Goal: Find specific page/section: Find specific page/section

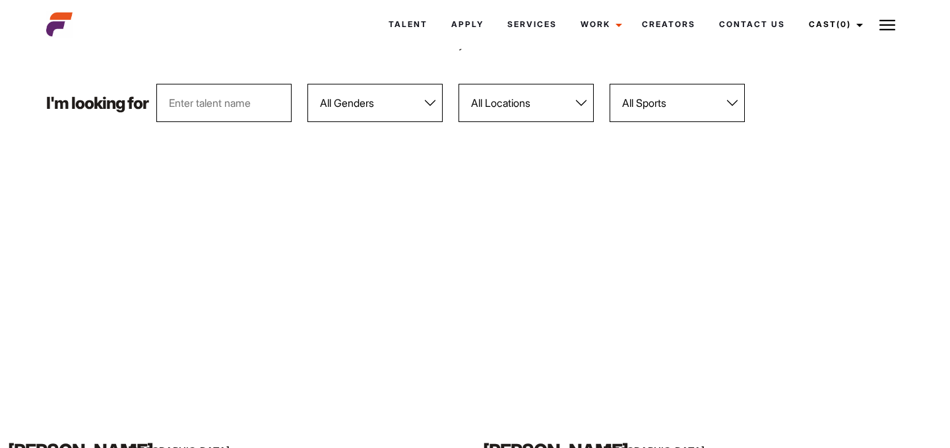
scroll to position [135, 0]
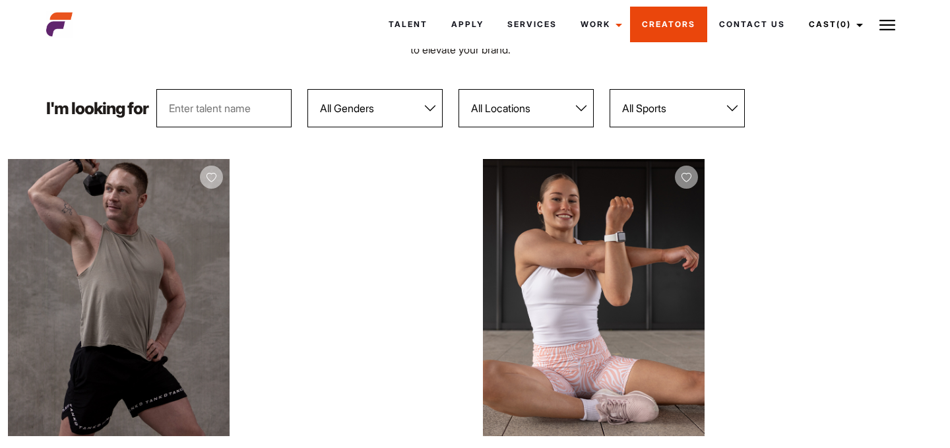
click at [683, 27] on link "Creators" at bounding box center [668, 25] width 77 height 36
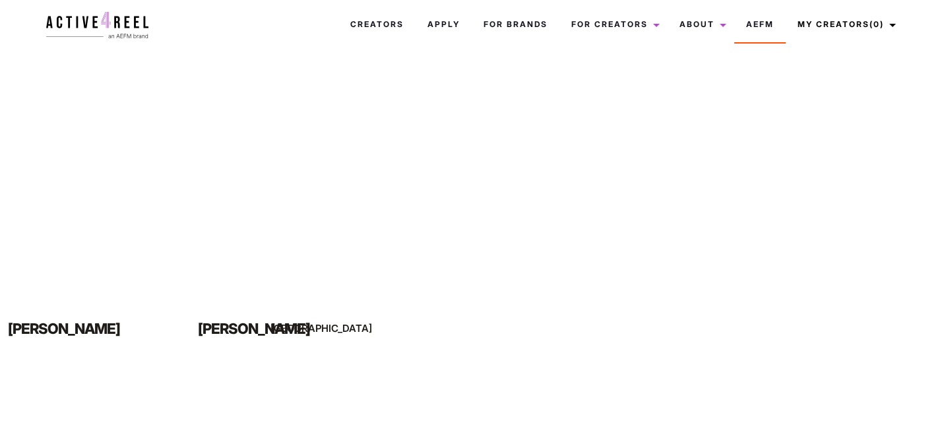
scroll to position [955, 0]
